Goal: Task Accomplishment & Management: Complete application form

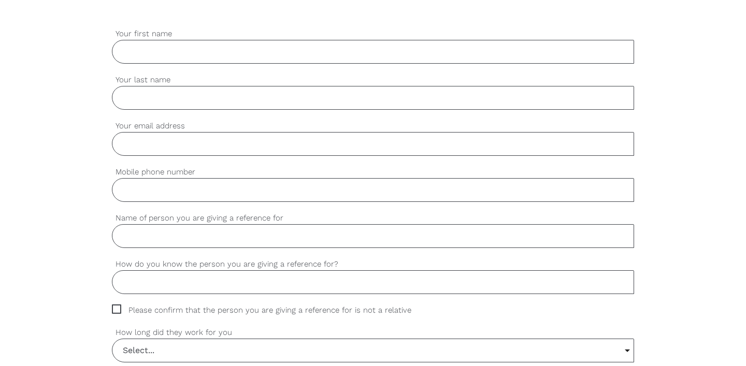
scroll to position [310, 0]
click at [137, 48] on input "Your first name" at bounding box center [373, 51] width 522 height 24
type input "Noorie"
type input "Safa"
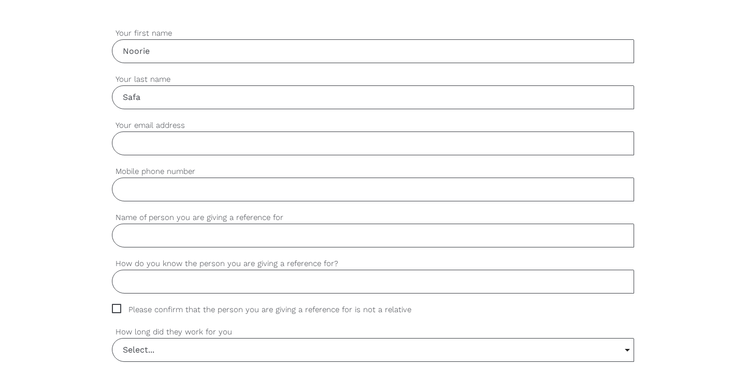
type input "[EMAIL_ADDRESS][DOMAIN_NAME]"
type input "0457321522"
click at [242, 229] on input "Name of person you are giving a reference for" at bounding box center [373, 236] width 522 height 24
click at [181, 235] on input "Name of person you are giving a reference for" at bounding box center [373, 236] width 522 height 24
paste input "Warnakulasuriya Arachchige FERNANDO"
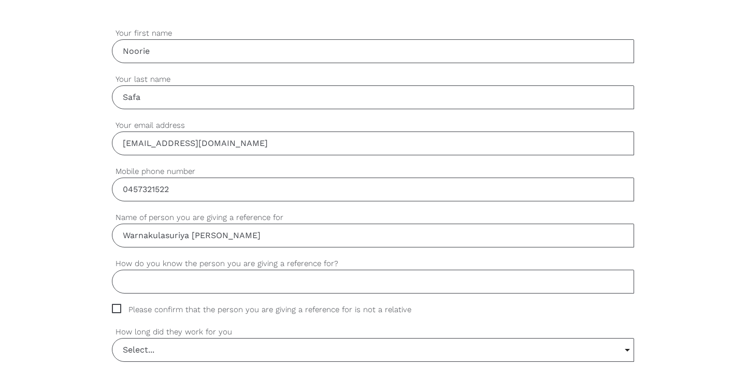
type input "Warnakulasuriya Arachchige FERNANDO"
click at [219, 287] on input "How do you know the person you are giving a reference for?" at bounding box center [373, 282] width 522 height 24
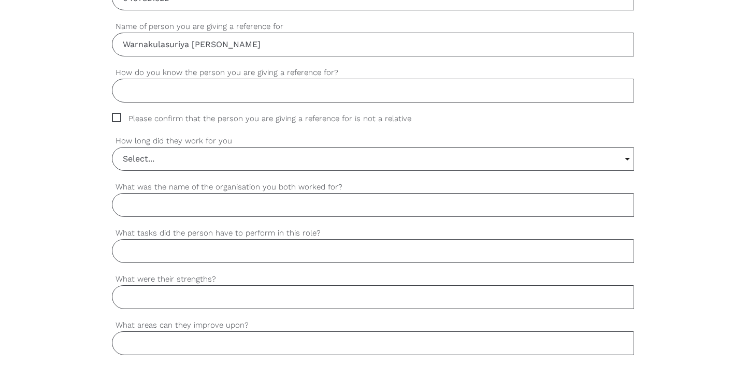
scroll to position [504, 0]
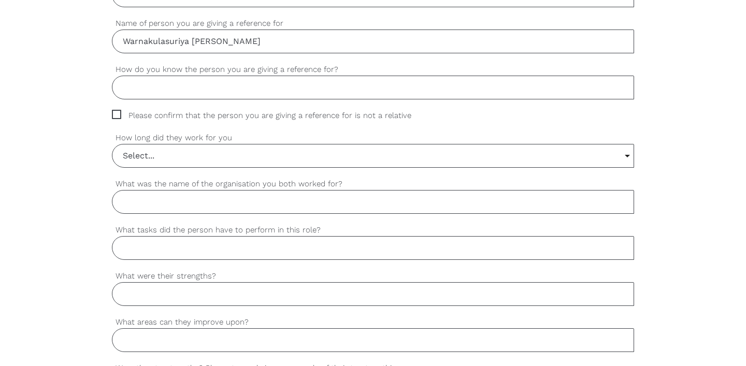
click at [118, 118] on span "Please confirm that the person you are giving a reference for is not a relative" at bounding box center [271, 116] width 319 height 12
click at [118, 117] on input "Please confirm that the person you are giving a reference for is not a relative" at bounding box center [115, 113] width 7 height 7
checkbox input "true"
click at [196, 92] on input "How do you know the person you are giving a reference for?" at bounding box center [373, 88] width 522 height 24
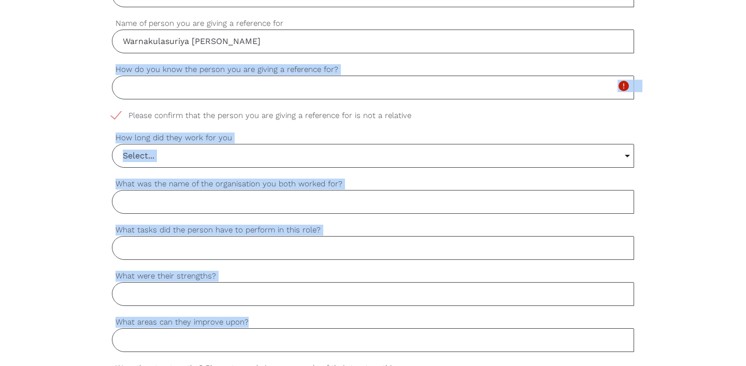
drag, startPoint x: 115, startPoint y: 67, endPoint x: 252, endPoint y: 323, distance: 290.3
click at [252, 323] on div "settings Noorie Your first name settings Safa Your last name settings noorie.sa…" at bounding box center [373, 299] width 522 height 932
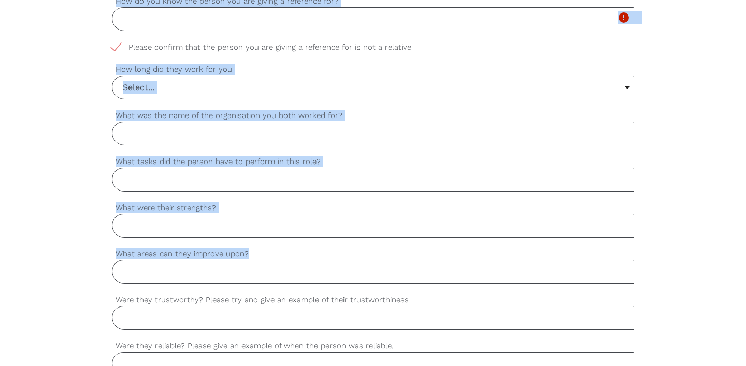
scroll to position [568, 0]
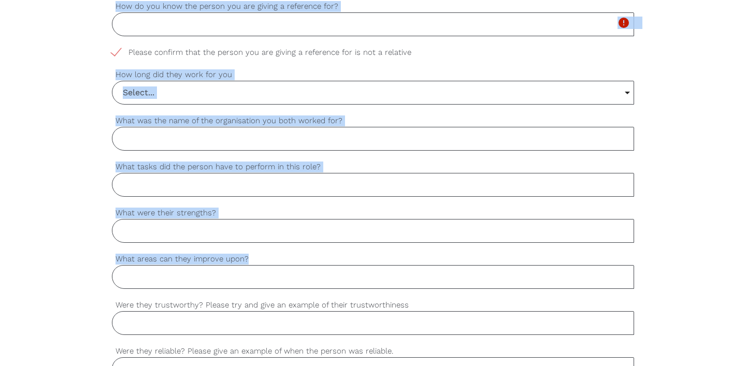
copy div "How do you know the person you are giving a reference for? Please complete this…"
click at [66, 90] on div "settings Noorie Your first name settings Safa Your last name settings noorie.sa…" at bounding box center [373, 235] width 746 height 973
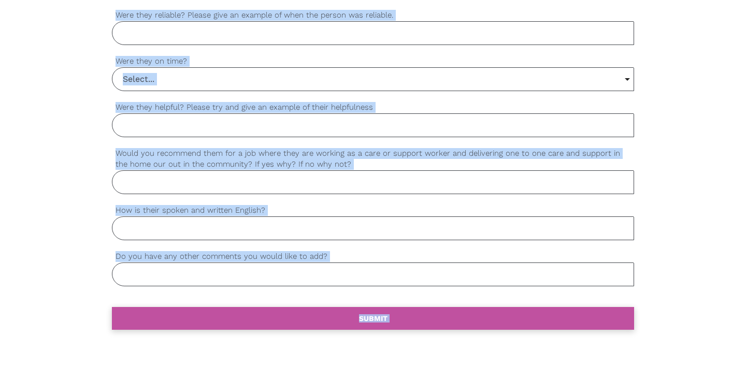
scroll to position [984, 0]
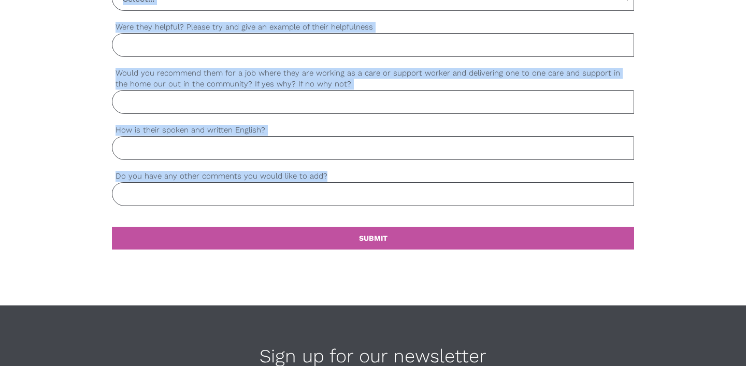
drag, startPoint x: 116, startPoint y: 5, endPoint x: 333, endPoint y: 173, distance: 274.8
copy div "How do you know the person you are giving a reference for? Please complete this…"
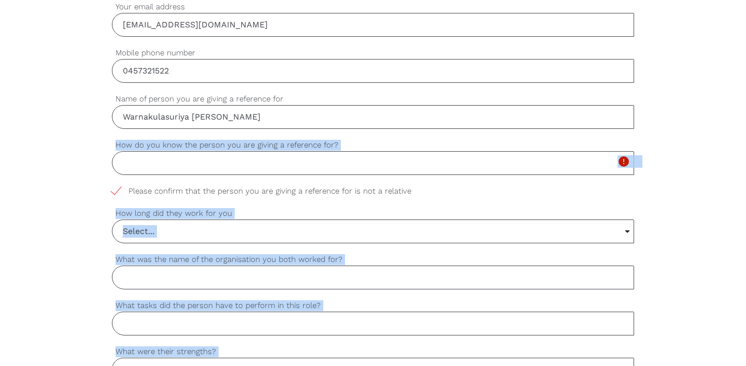
scroll to position [428, 0]
click at [222, 165] on input "How do you know the person you are giving a reference for?" at bounding box center [373, 164] width 522 height 24
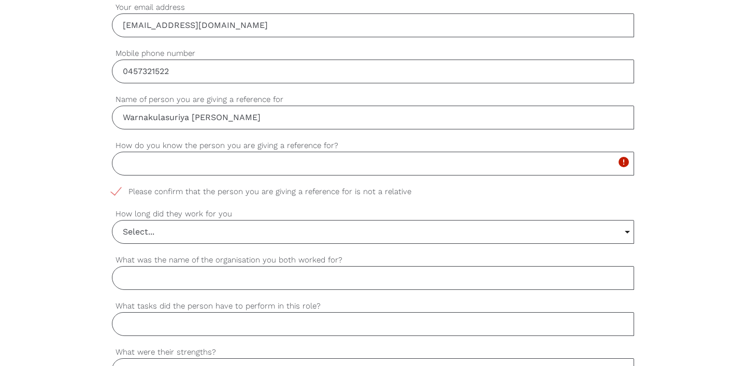
paste input "I am the student’s lecturer in the Master of Social Work program at Acknowledge…"
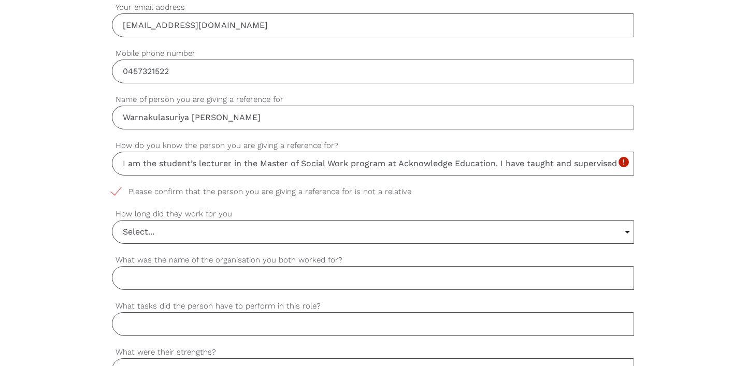
scroll to position [0, 245]
click at [180, 161] on input "I am the student’s lecturer in the Master of Social Work program at Acknowledge…" at bounding box center [373, 164] width 522 height 24
click at [197, 164] on input "I am the student’s lecturer in the Master of Social Work program at Acknowledge…" at bounding box center [373, 164] width 522 height 24
drag, startPoint x: 123, startPoint y: 116, endPoint x: 191, endPoint y: 118, distance: 67.9
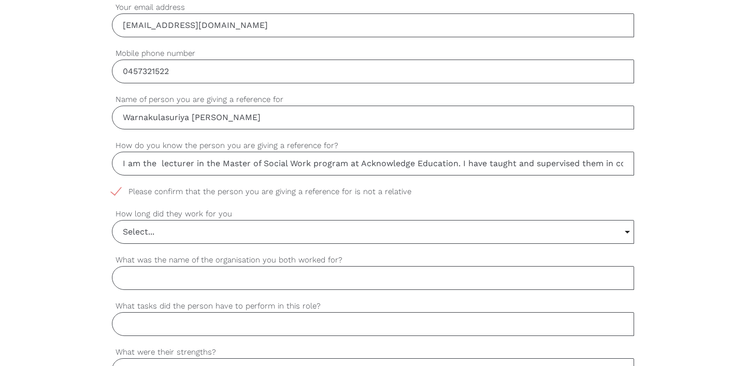
click at [191, 118] on input "Warnakulasuriya Arachchige FERNANDO" at bounding box center [373, 118] width 522 height 24
click at [160, 165] on input "I am the lecturer in the Master of Social Work program at Acknowledge Education…" at bounding box center [373, 164] width 522 height 24
paste input "Warnakulasuriya"
type input "I am the Warnakulasuriya's lecturer in the Master of Social Work program at Ack…"
click at [272, 231] on input "Select..." at bounding box center [372, 232] width 521 height 23
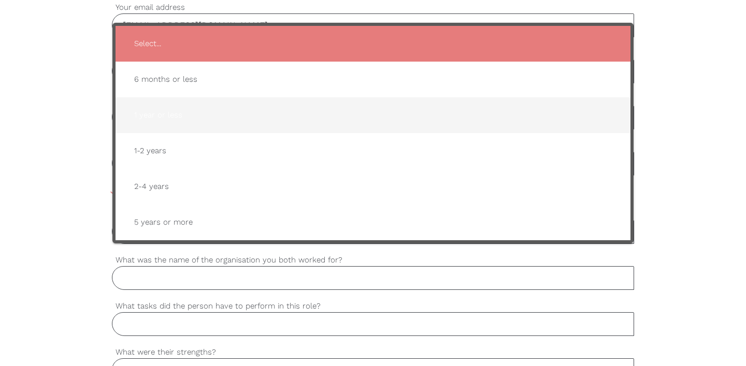
click at [167, 115] on span "1 year or less" at bounding box center [373, 115] width 494 height 25
type input "1 year or less"
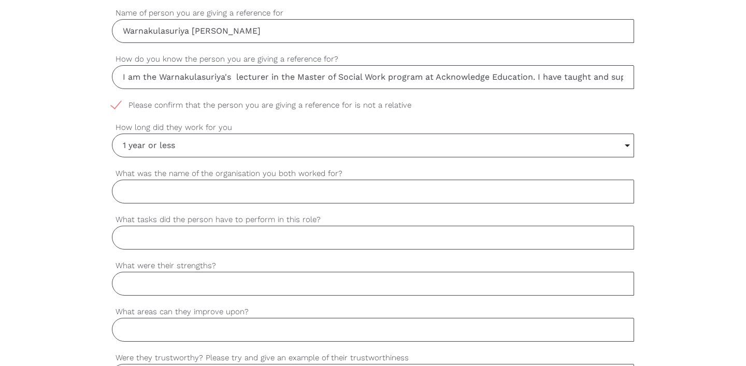
scroll to position [518, 0]
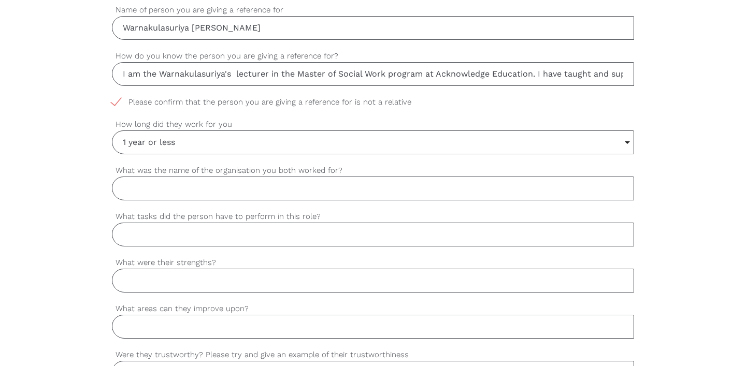
click at [210, 188] on input "What was the name of the organisation you both worked for?" at bounding box center [373, 189] width 522 height 24
type input "Acknowledge Education"
click at [231, 233] on input "What tasks did the person have to perform in this role?" at bounding box center [373, 235] width 522 height 24
paste input "The student undertook advanced coursework in social work theory and practice. T…"
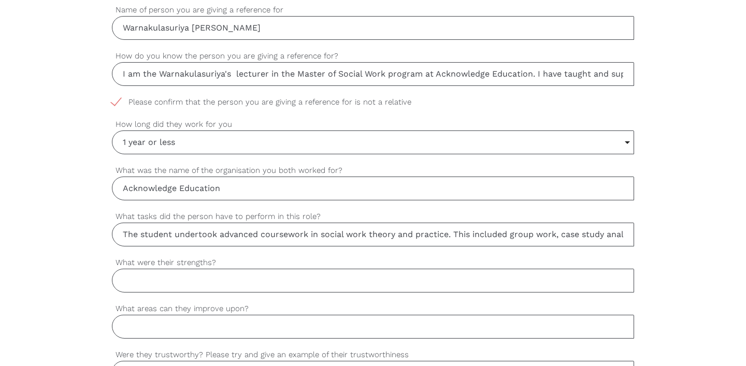
scroll to position [0, 959]
click at [144, 233] on input "The student undertook advanced coursework in social work theory and practice. T…" at bounding box center [373, 235] width 522 height 24
click at [144, 235] on input "The student undertook advanced coursework in social work theory and practice. T…" at bounding box center [373, 235] width 522 height 24
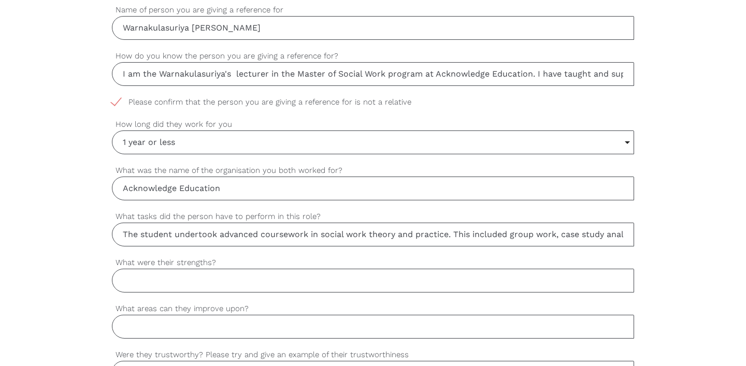
click at [173, 234] on input "The student undertook advanced coursework in social work theory and practice. T…" at bounding box center [373, 235] width 522 height 24
click at [410, 235] on input "Warnakulasuriya undertook advanced coursework in social work theory and practic…" at bounding box center [373, 235] width 522 height 24
type input "Warnakulasuriya undertook advanced coursework in social work theory and practic…"
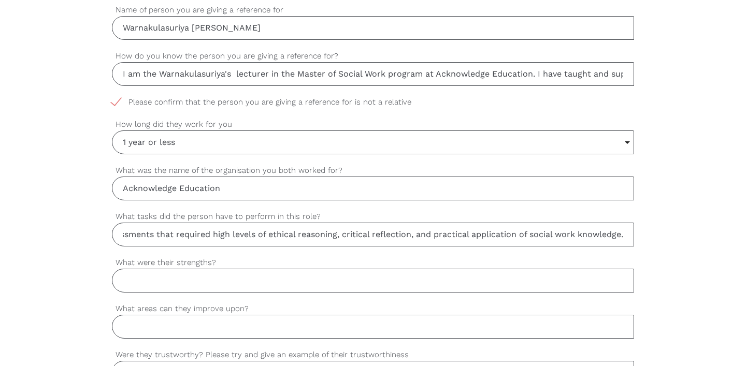
click at [275, 284] on input "What were their strengths?" at bounding box center [373, 281] width 522 height 24
paste input "She is compassionate, empathetic, and highly respectful in working with others.…"
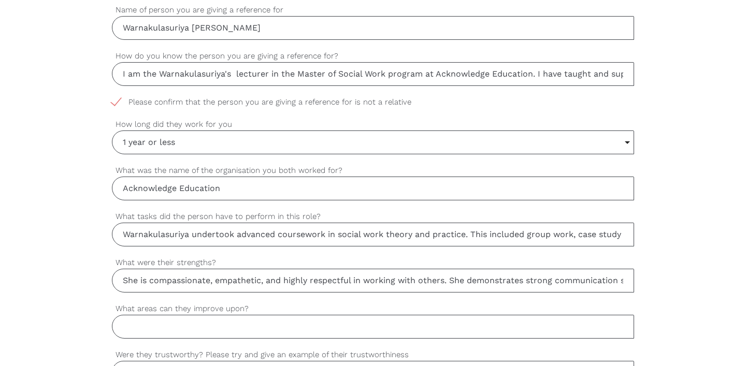
scroll to position [0, 336]
type input "She is compassionate, empathetic, and highly respectful in working with others.…"
click at [186, 325] on input "What areas can they improve upon?" at bounding box center [373, 327] width 522 height 24
paste input "Like many early-career professionals, she is still gaining confidence in managi…"
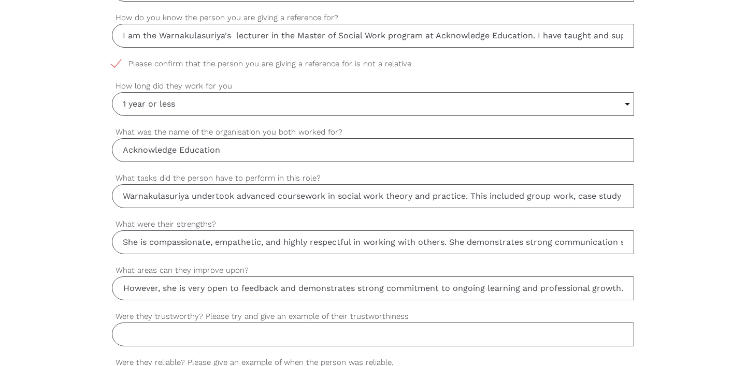
scroll to position [561, 0]
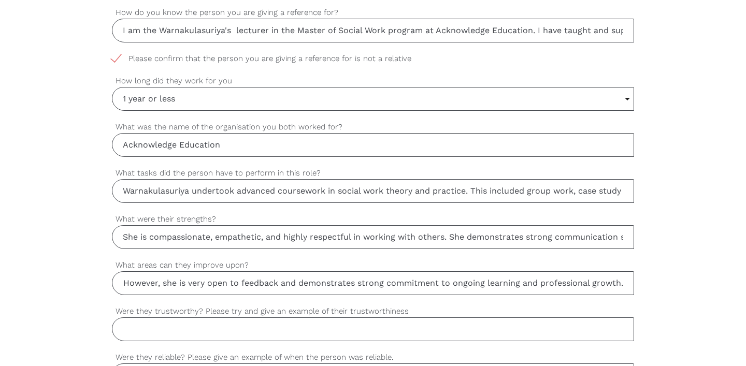
type input "Like many early-career professionals, she is still gaining confidence in managi…"
click at [251, 331] on input "Were they trustworthy? Please try and give an example of their trustworthiness" at bounding box center [373, 330] width 522 height 24
paste input "Yes, absolutely."
click at [210, 329] on input "Yes, absolutely." at bounding box center [373, 330] width 522 height 24
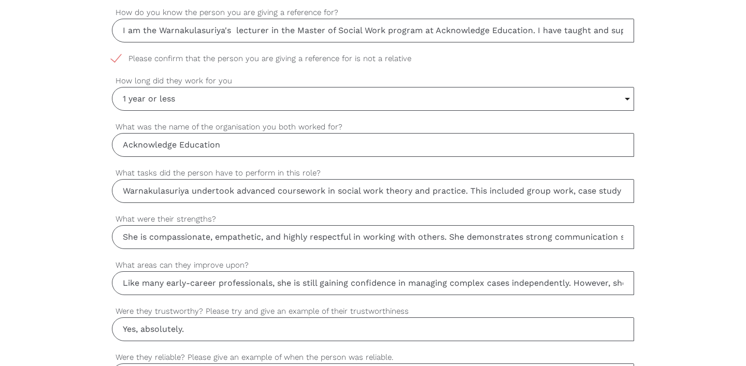
click at [125, 330] on input "Yes, absolutely." at bounding box center [373, 330] width 522 height 24
type input "Yes, absolutely."
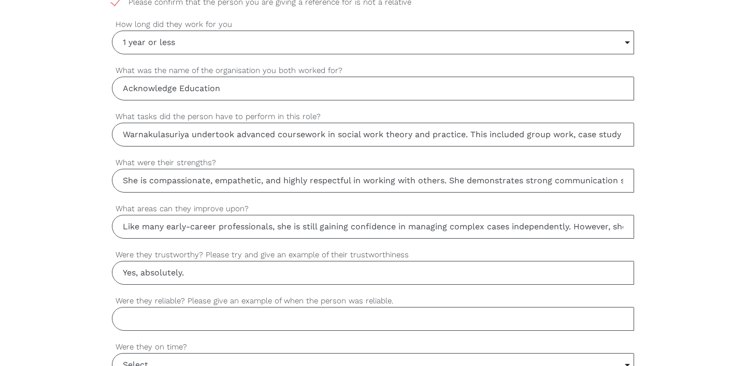
scroll to position [640, 0]
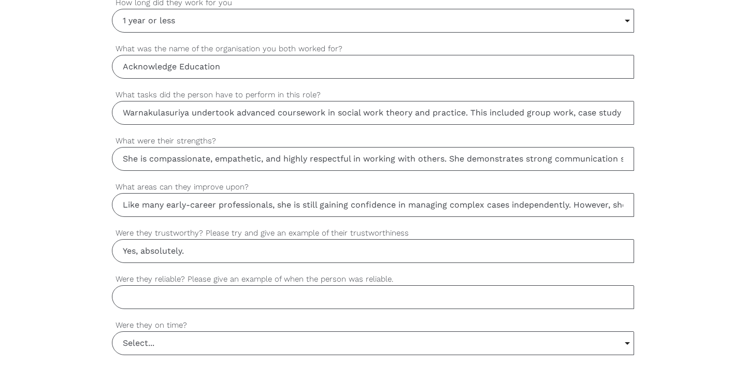
click at [201, 250] on input "Yes, absolutely." at bounding box center [373, 251] width 522 height 24
drag, startPoint x: 201, startPoint y: 250, endPoint x: 102, endPoint y: 246, distance: 98.5
click at [102, 246] on div "settings Noorie Your first name settings Safa Your last name settings noorie.sa…" at bounding box center [373, 163] width 746 height 973
paste input "Yes, absolutely. She consistently demonstrated sincerity and integrity in all h…"
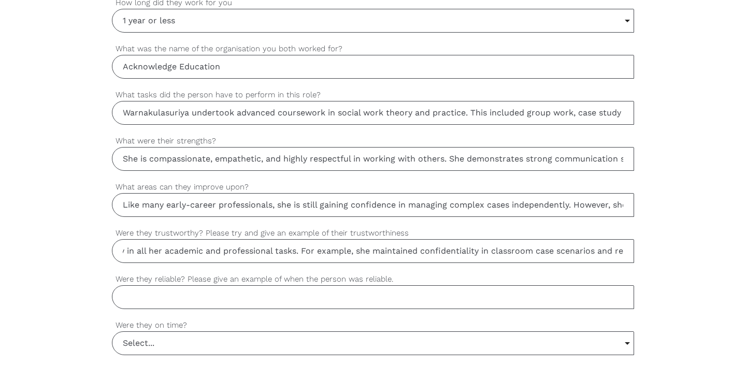
scroll to position [0, 0]
type input "Yes, absolutely. She consistently demonstrated sincerity and integrity in all h…"
click at [175, 297] on input "Were they reliable? Please give an example of when the person was reliable." at bounding box center [373, 298] width 522 height 24
paste input "Yes. They consistently met all deadlines, attended classes regularly, and suppo…"
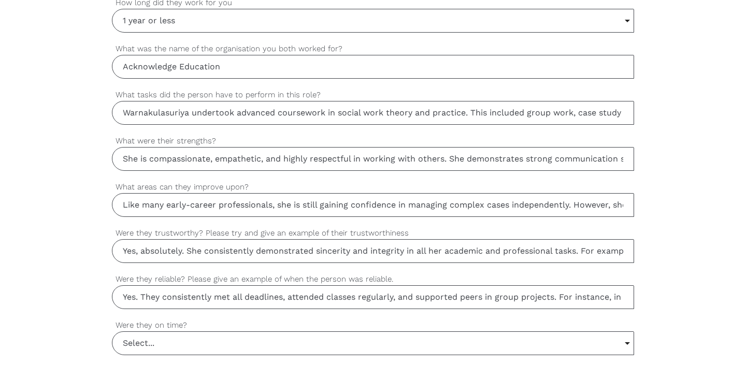
click at [159, 295] on input "Yes. They consistently met all deadlines, attended classes regularly, and suppo…" at bounding box center [373, 298] width 522 height 24
click at [416, 297] on input "Yes. She consistently met all deadlines, attended classes regularly, and suppor…" at bounding box center [373, 298] width 522 height 24
type input "Yes. She consistently met all deadlines, attended classes regularly, and suppor…"
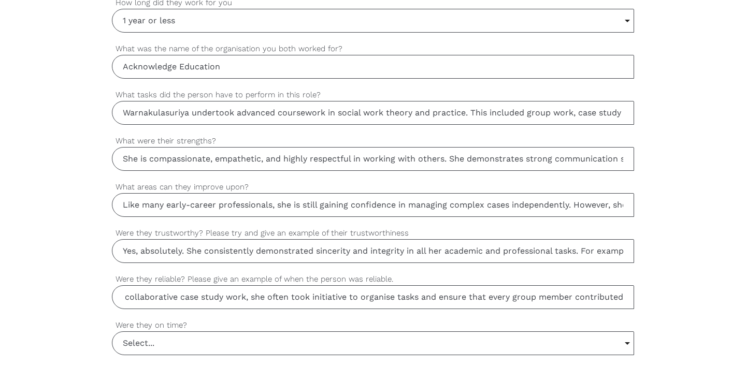
click at [251, 347] on input "Select..." at bounding box center [372, 343] width 521 height 23
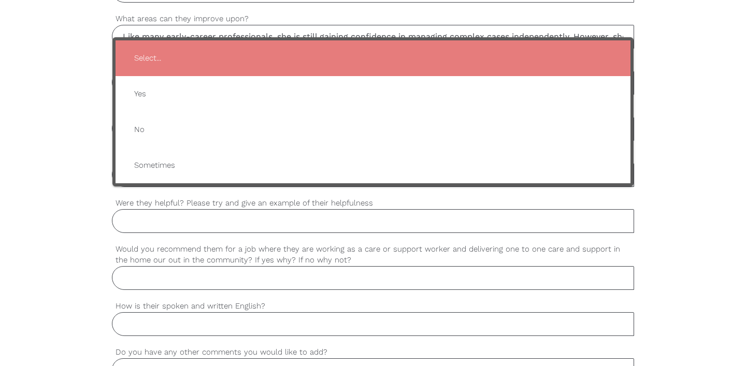
scroll to position [853, 0]
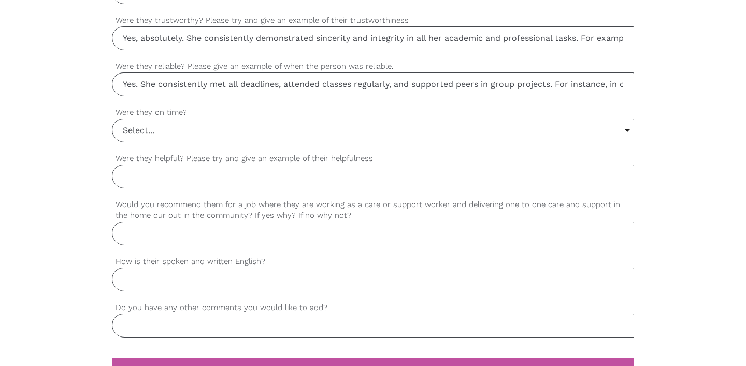
click at [317, 128] on input "Select..." at bounding box center [372, 130] width 521 height 23
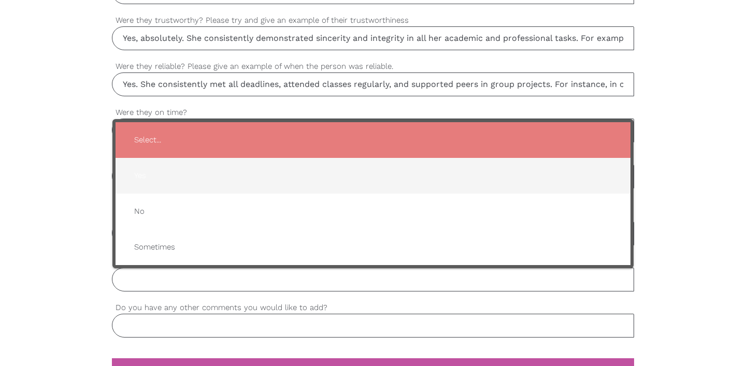
click at [151, 177] on span "Yes" at bounding box center [373, 175] width 494 height 25
type input "Yes"
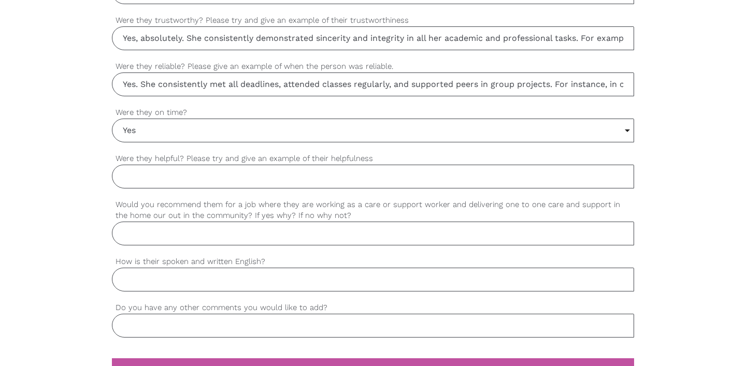
click at [191, 180] on input "Were they helpful? Please try and give an example of their helpfulness" at bounding box center [373, 177] width 522 height 24
paste input "Yes. They consistently met all deadlines, attended classes regularly, and suppo…"
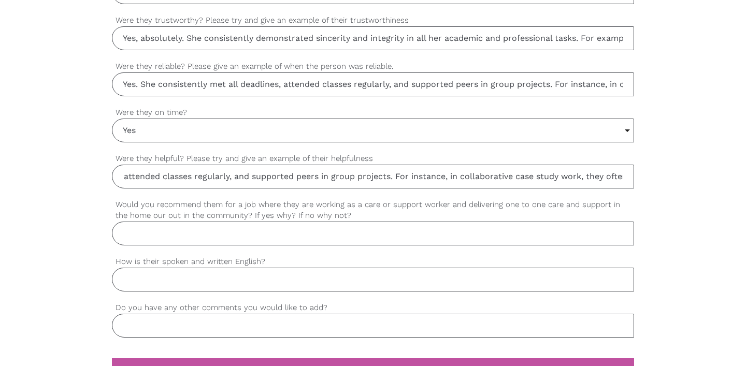
scroll to position [0, 0]
click at [161, 177] on input "Yes. They consistently met all deadlines, attended classes regularly, and suppo…" at bounding box center [373, 177] width 522 height 24
type input "Yes. She consistently met all deadlines, attended classes regularly, and suppor…"
click at [332, 238] on input "Would you recommend them for a job where they are working as a care or support …" at bounding box center [373, 234] width 522 height 24
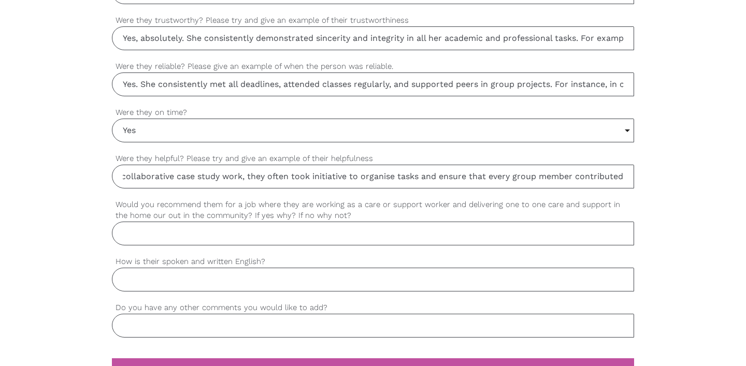
scroll to position [0, 0]
paste input "Yes, I would strongly recommend them. They have the interpersonal skills, ethic…"
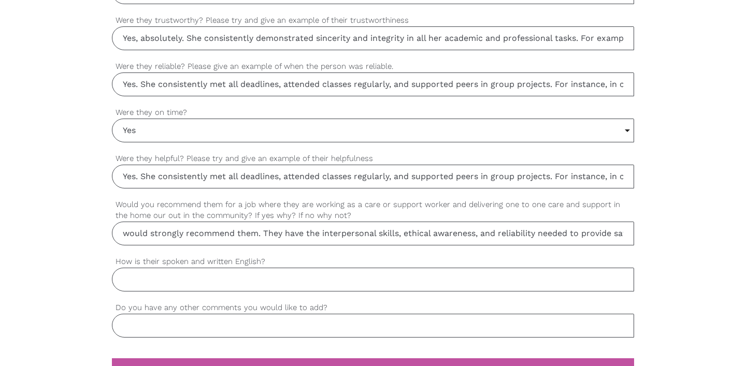
scroll to position [0, 26]
click at [279, 232] on input "Yes, I would strongly recommend them. They have the interpersonal skills, ethic…" at bounding box center [373, 234] width 522 height 24
click at [289, 235] on input "Yes, I would strongly recommend her. She have the interpersonal skills, ethical…" at bounding box center [373, 234] width 522 height 24
type input "Yes, I would strongly recommend her. She has got the interpersonal skills, ethi…"
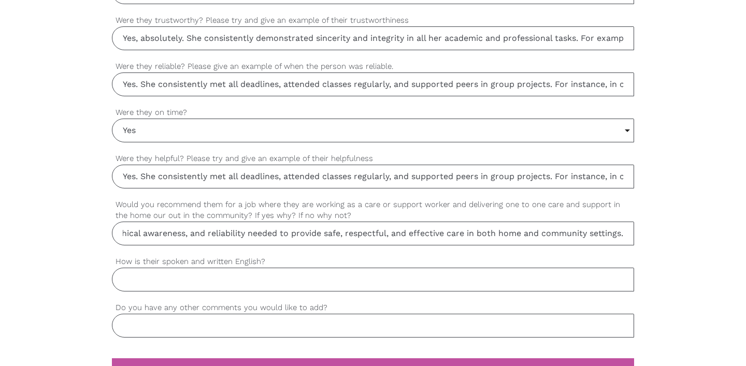
scroll to position [0, 0]
click at [237, 277] on input "How is their spoken and written English?" at bounding box center [373, 280] width 522 height 24
paste input "Their spoken English is clear, respectful, and professional."
click at [144, 276] on input "Their spoken English is clear, respectful, and professional." at bounding box center [373, 280] width 522 height 24
type input "Her spoken English is clear, respectful, and professional."
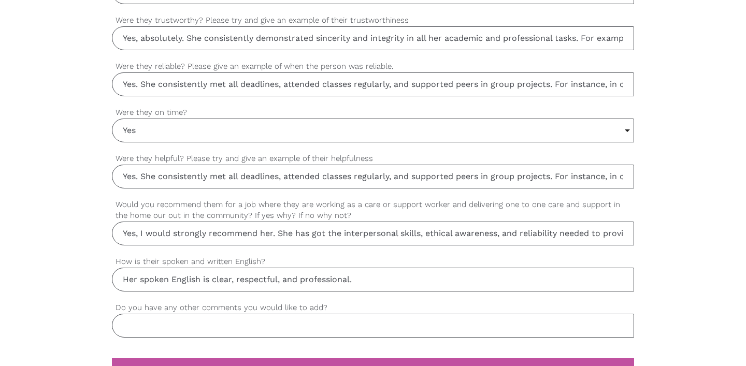
click at [200, 332] on input "Do you have any other comments you would like to add?" at bounding box center [373, 326] width 522 height 24
click at [223, 332] on input "Do you have any other comments you would like to add?" at bounding box center [373, 326] width 522 height 24
paste input "I believe the student will be an asset to any care or support organisation"
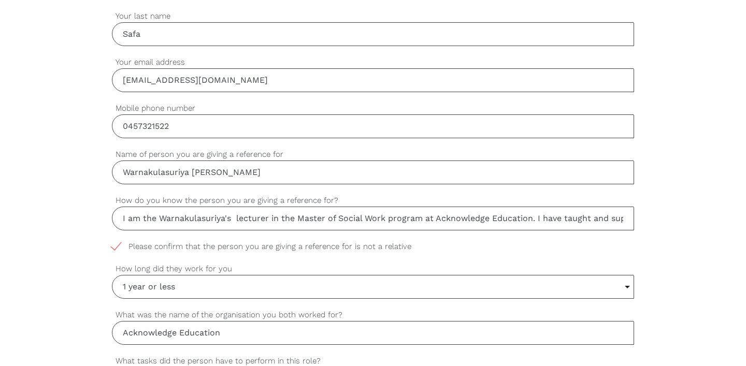
scroll to position [377, 0]
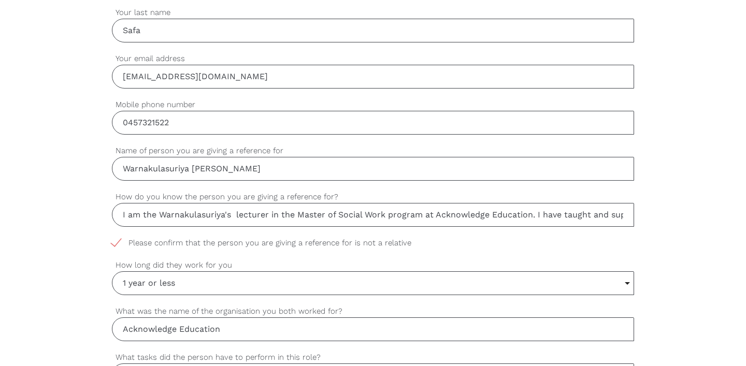
type input "I believe the student will be an asset to any care or support organisation"
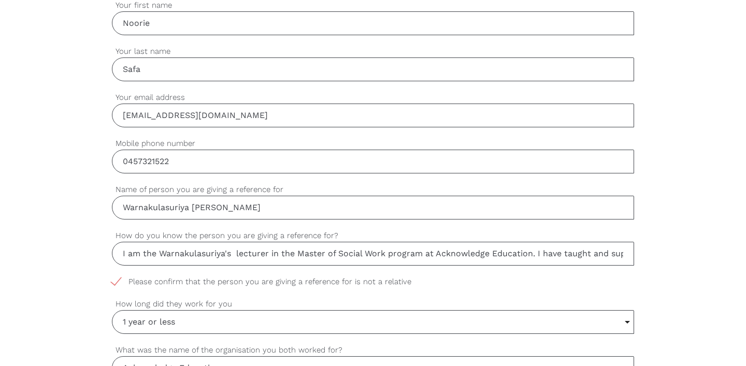
drag, startPoint x: 219, startPoint y: 114, endPoint x: 58, endPoint y: 103, distance: 161.0
paste input "noorie.safa@ae.edu.au"
type input "noorie.safa@ae.edu.au"
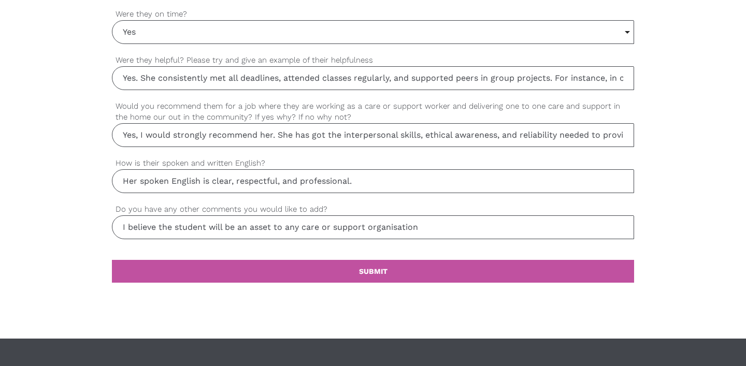
scroll to position [956, 0]
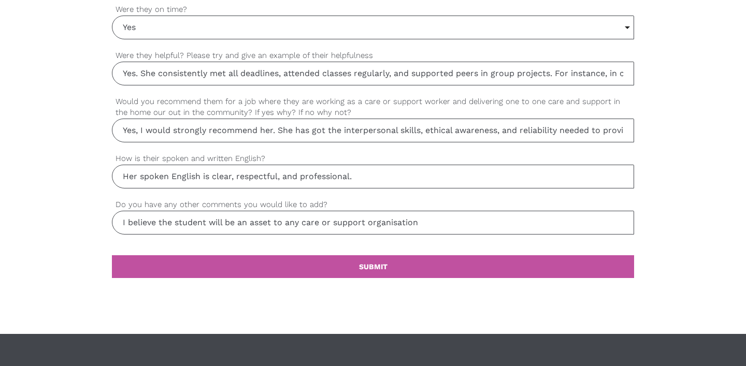
click at [423, 223] on input "I believe the student will be an asset to any care or support organisation" at bounding box center [373, 223] width 522 height 24
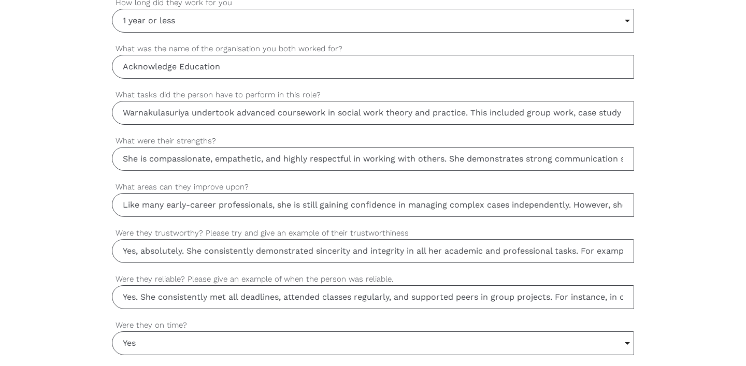
scroll to position [791, 0]
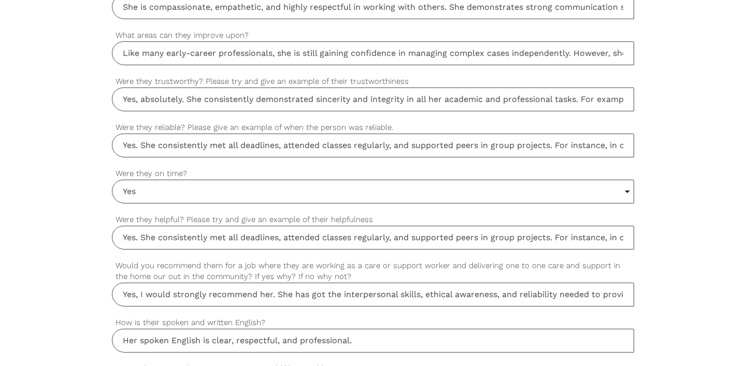
type input "I believe the student will be an asset to any care or support organisation."
click at [159, 194] on input "Yes" at bounding box center [372, 191] width 521 height 23
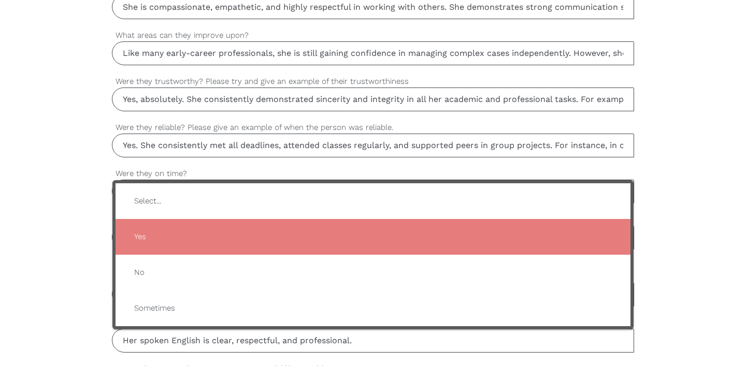
click at [83, 248] on div "settings Noorie Your first name settings Safa Your last name settings noorie.sa…" at bounding box center [373, 11] width 746 height 973
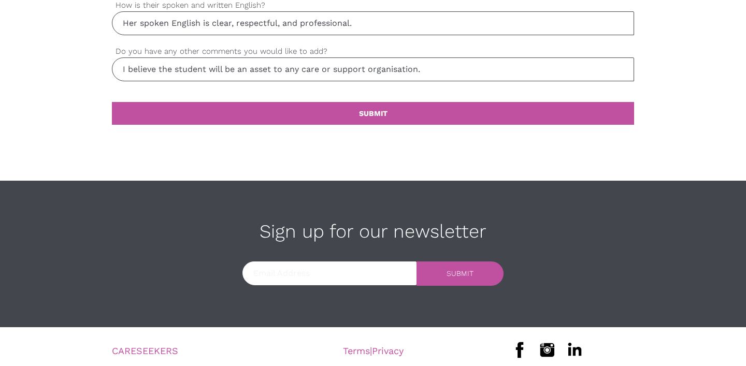
scroll to position [1115, 0]
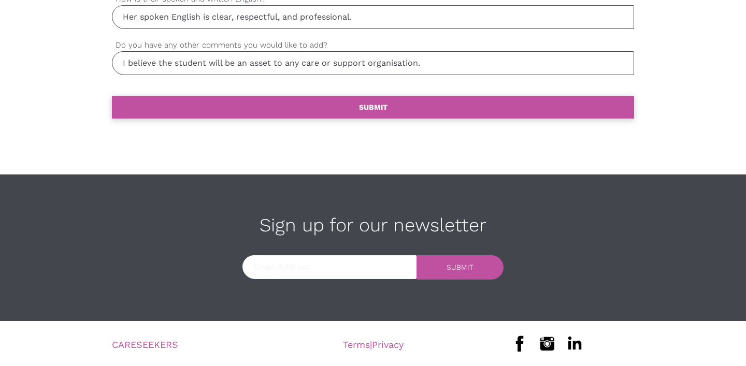
click at [361, 103] on b "SUBMIT" at bounding box center [373, 107] width 29 height 8
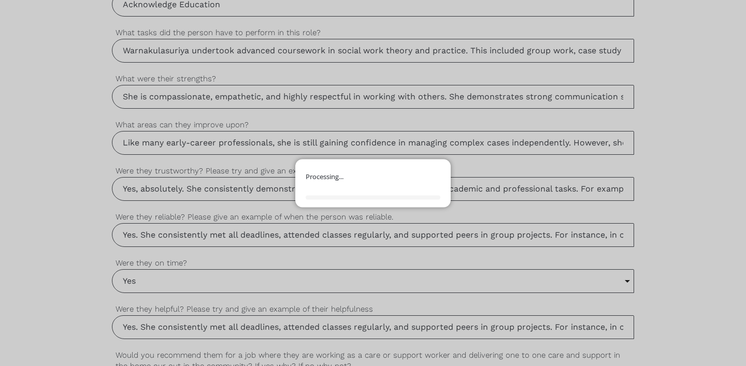
scroll to position [692, 0]
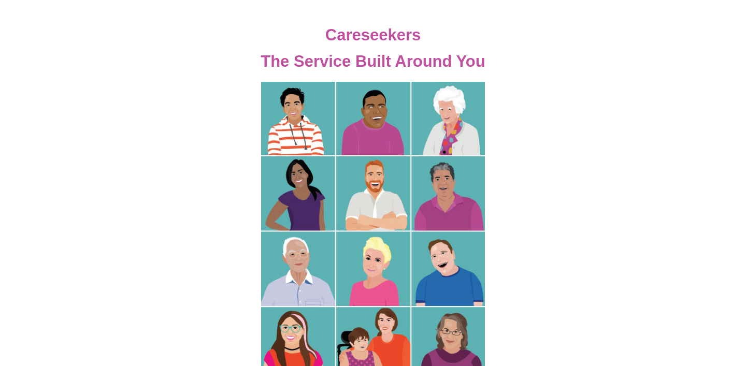
scroll to position [101, 0]
